Goal: Transaction & Acquisition: Book appointment/travel/reservation

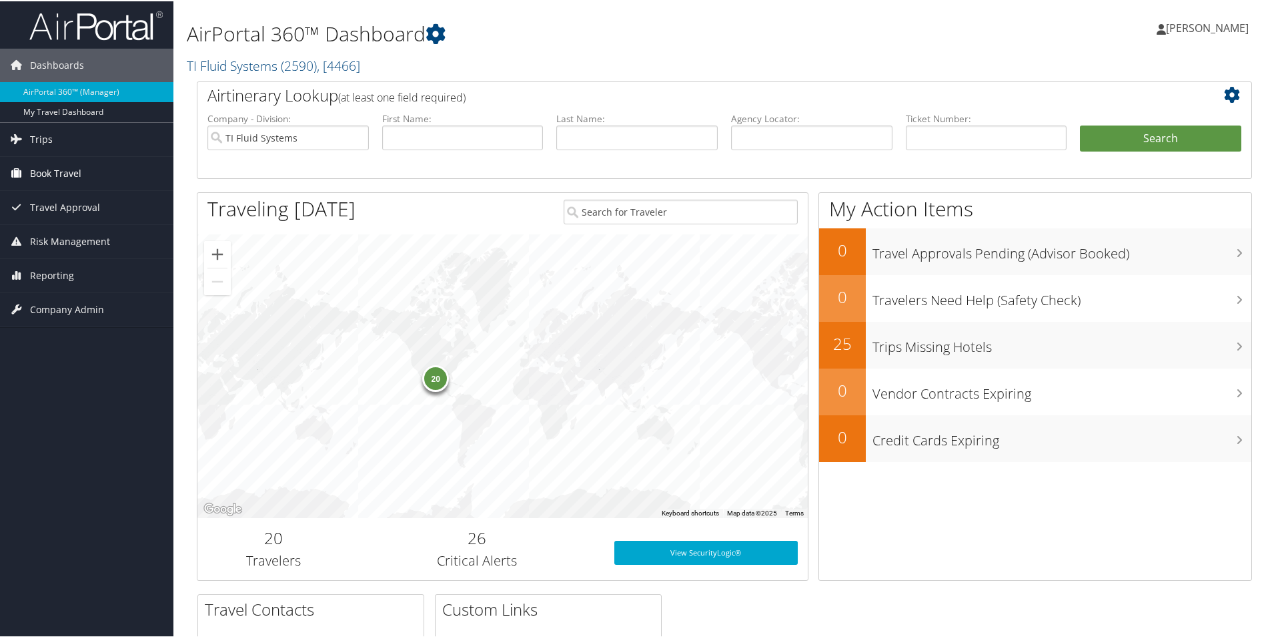
click at [47, 168] on span "Book Travel" at bounding box center [55, 171] width 51 height 33
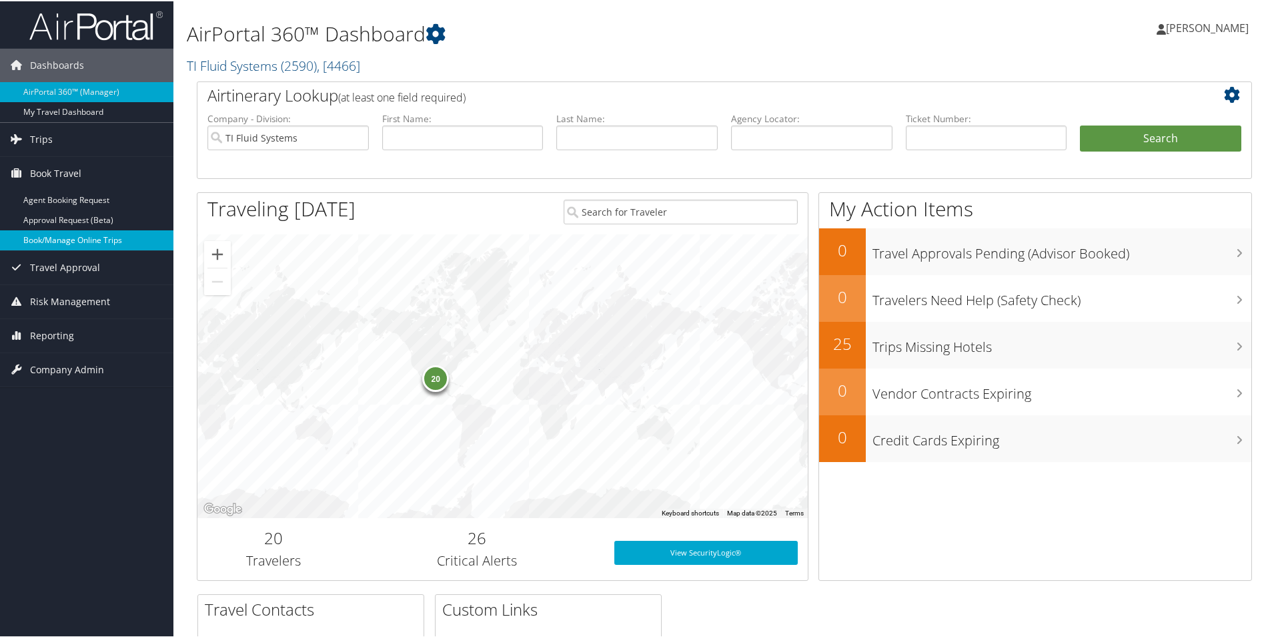
click at [43, 243] on link "Book/Manage Online Trips" at bounding box center [86, 239] width 173 height 20
